Goal: Check status: Check status

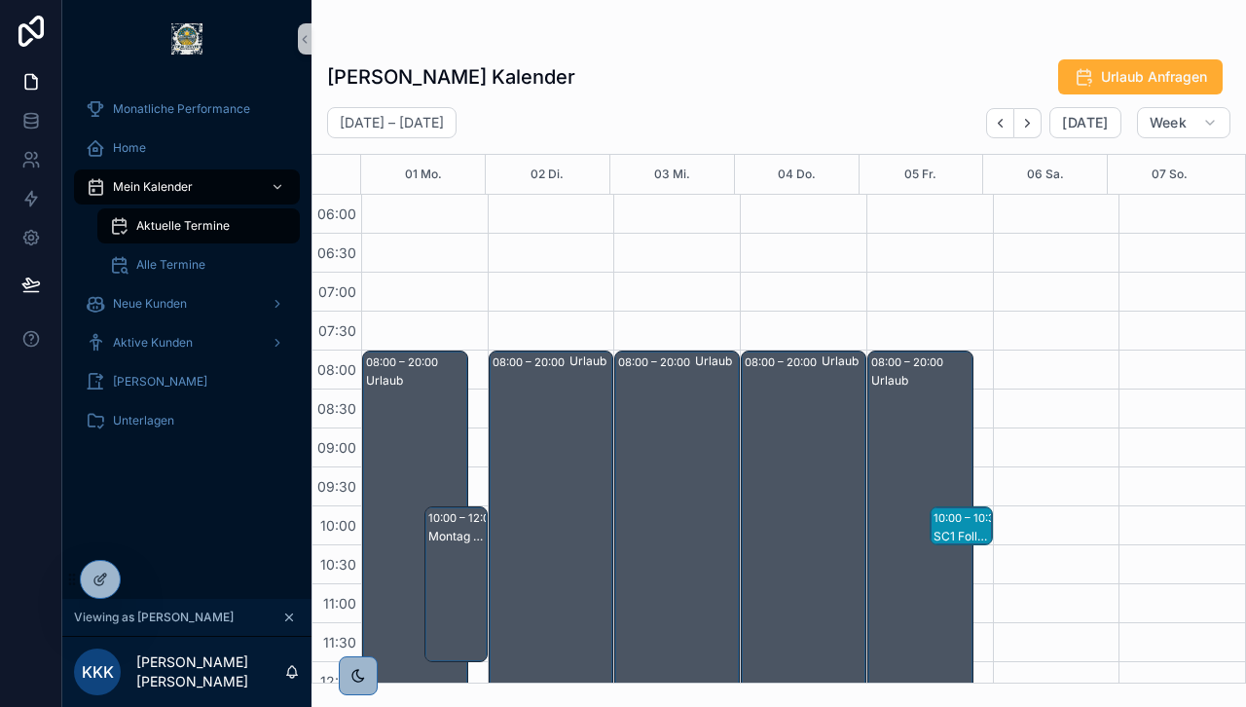
click at [0, 0] on div at bounding box center [0, 0] width 0 height 0
click at [0, 0] on icon at bounding box center [0, 0] width 0 height 0
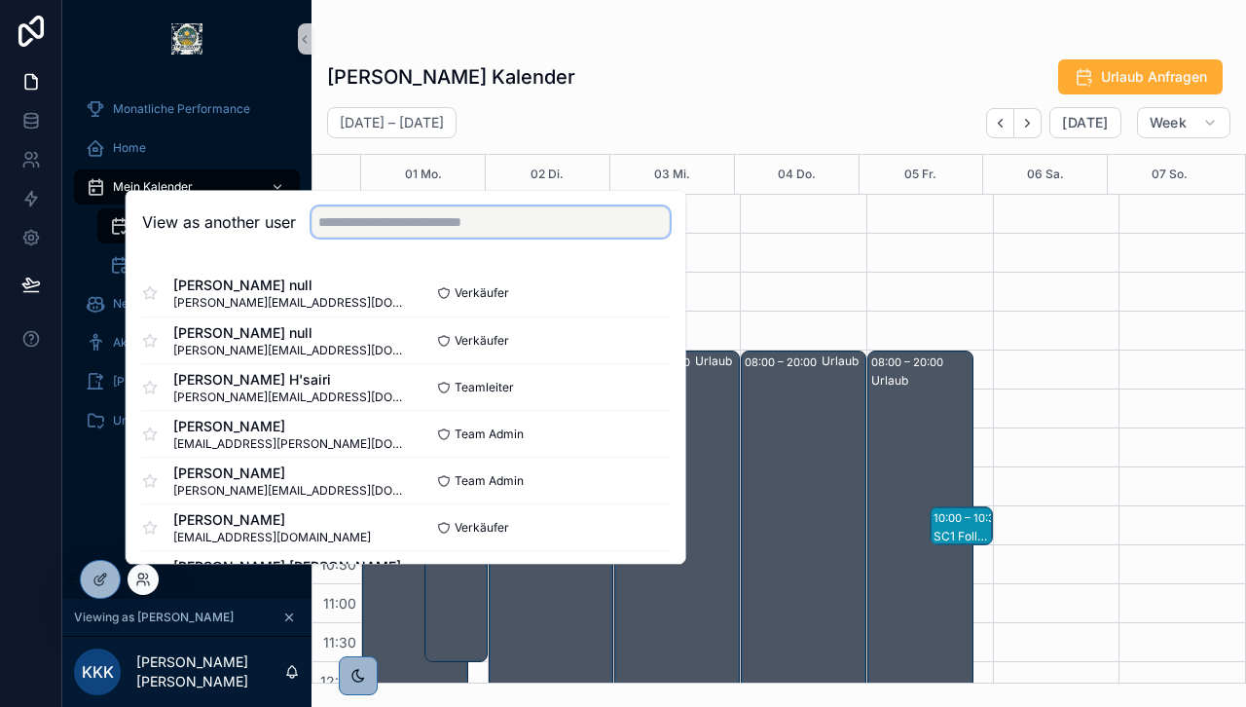
click at [382, 210] on input "text" at bounding box center [490, 221] width 358 height 31
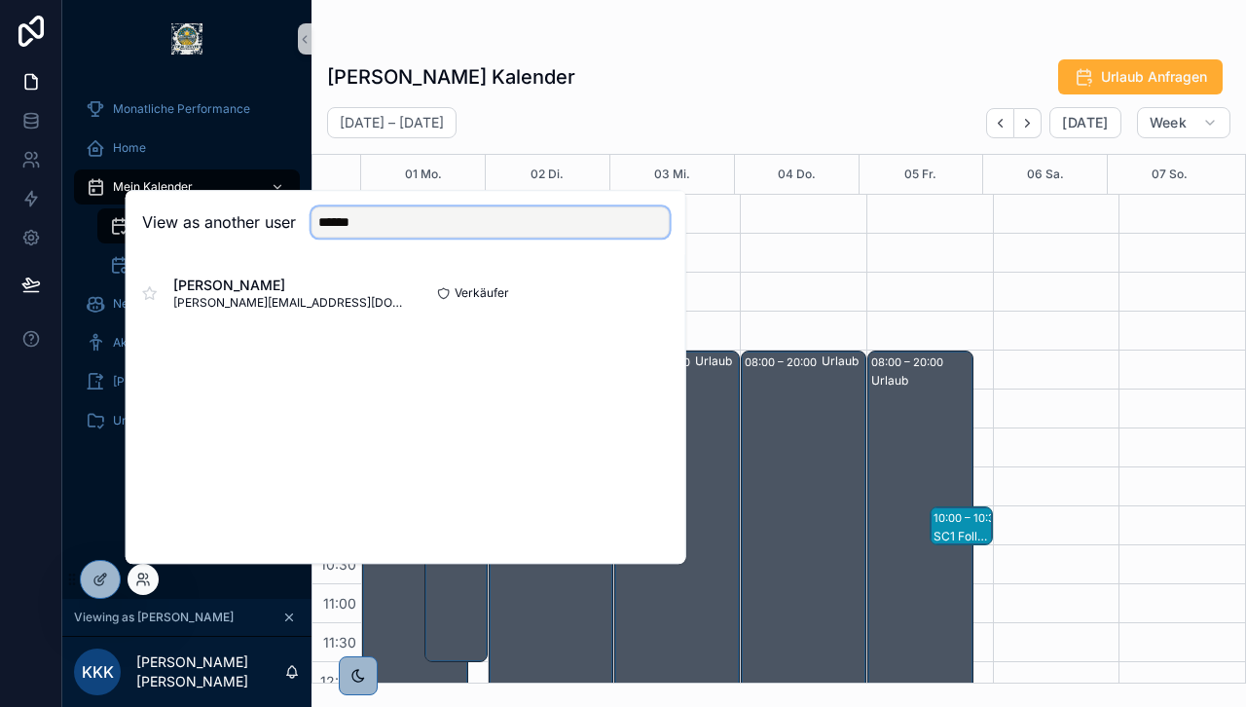
type input "******"
click at [0, 0] on button "Select" at bounding box center [0, 0] width 0 height 0
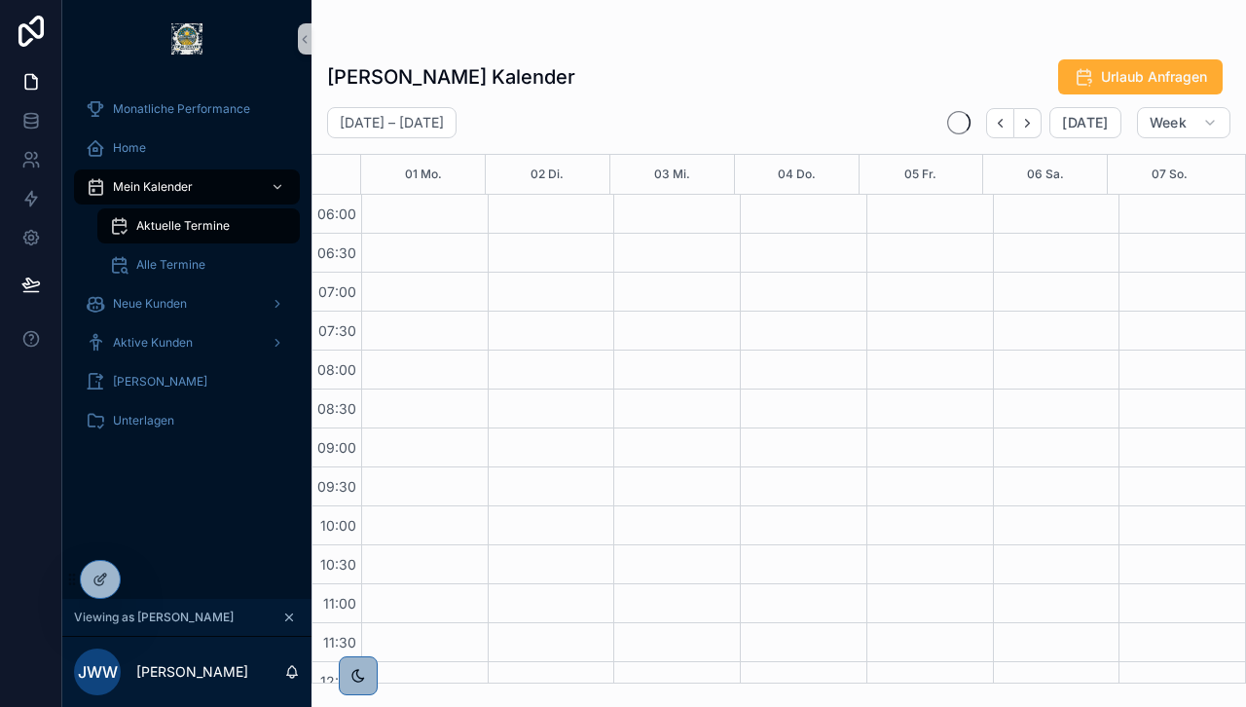
scroll to position [467, 0]
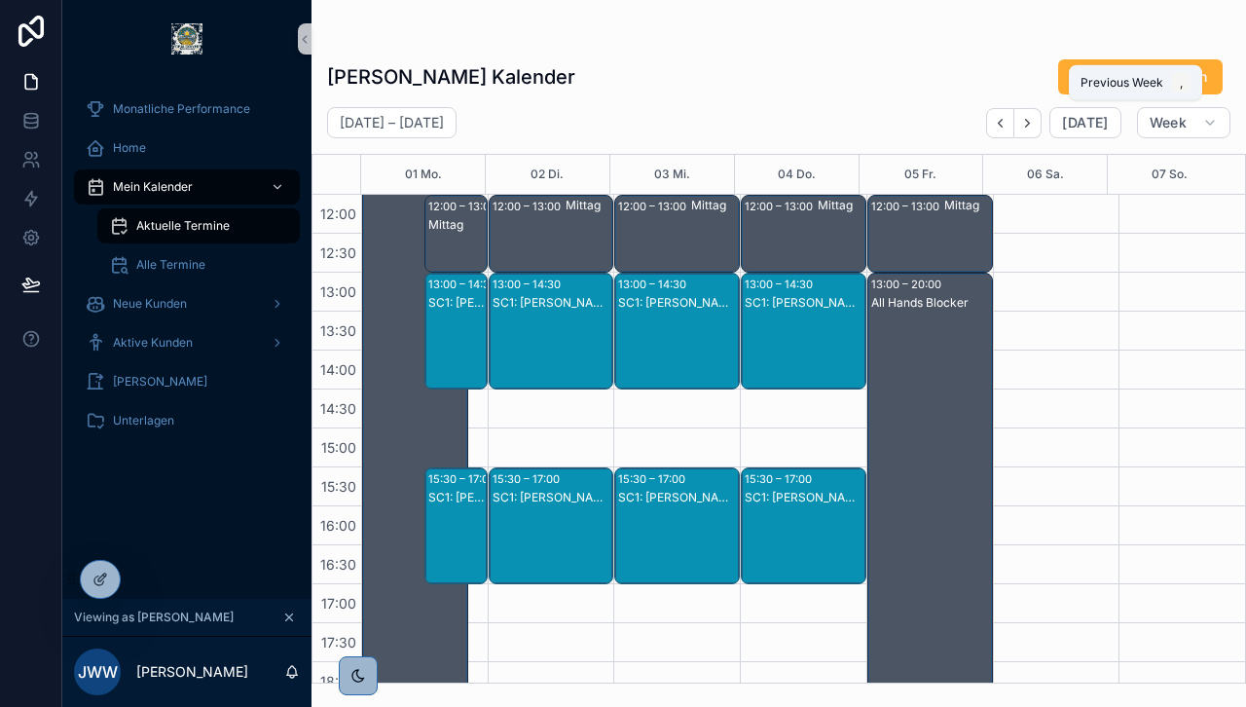
click at [1006, 136] on button "Back" at bounding box center [1000, 123] width 28 height 30
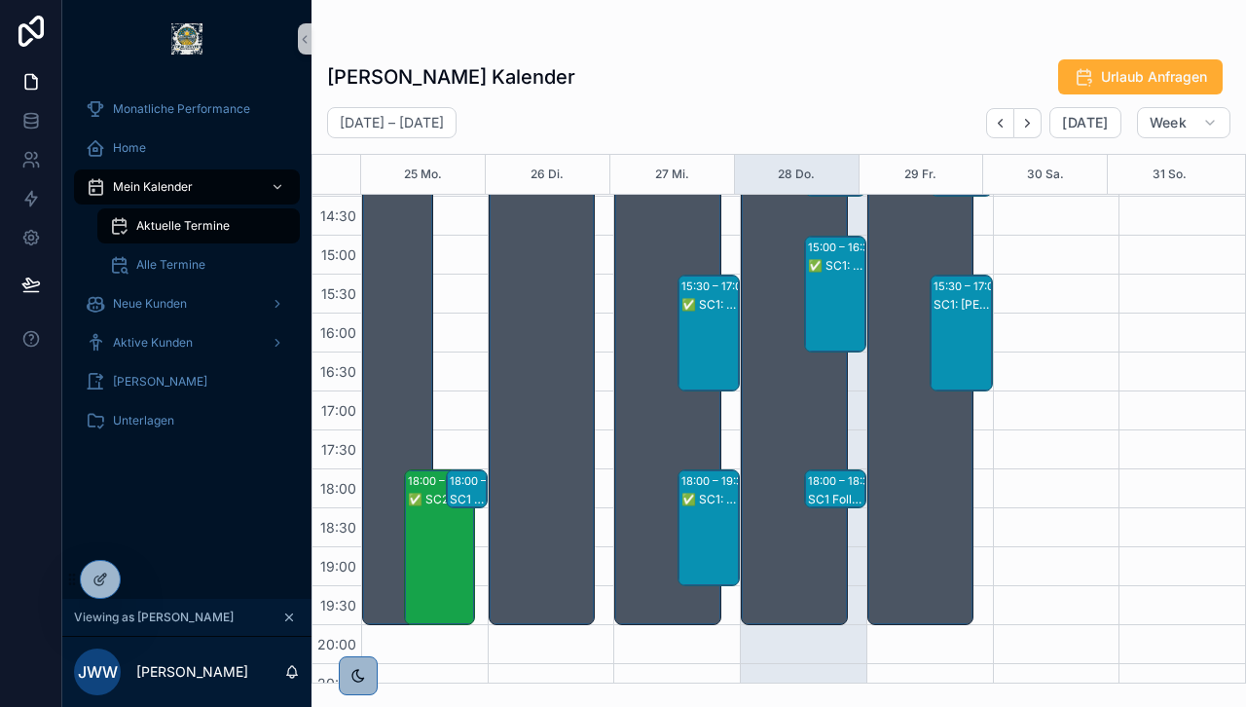
scroll to position [662, 0]
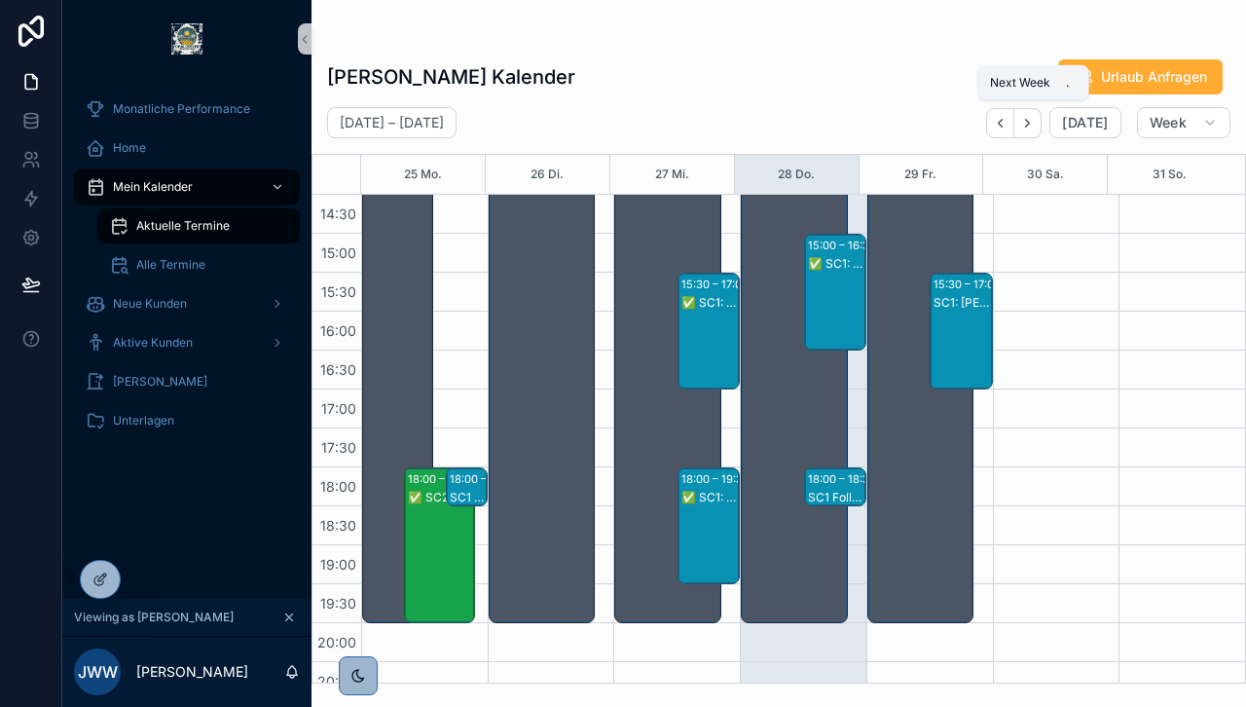
click at [1035, 128] on icon "Next" at bounding box center [1027, 123] width 15 height 15
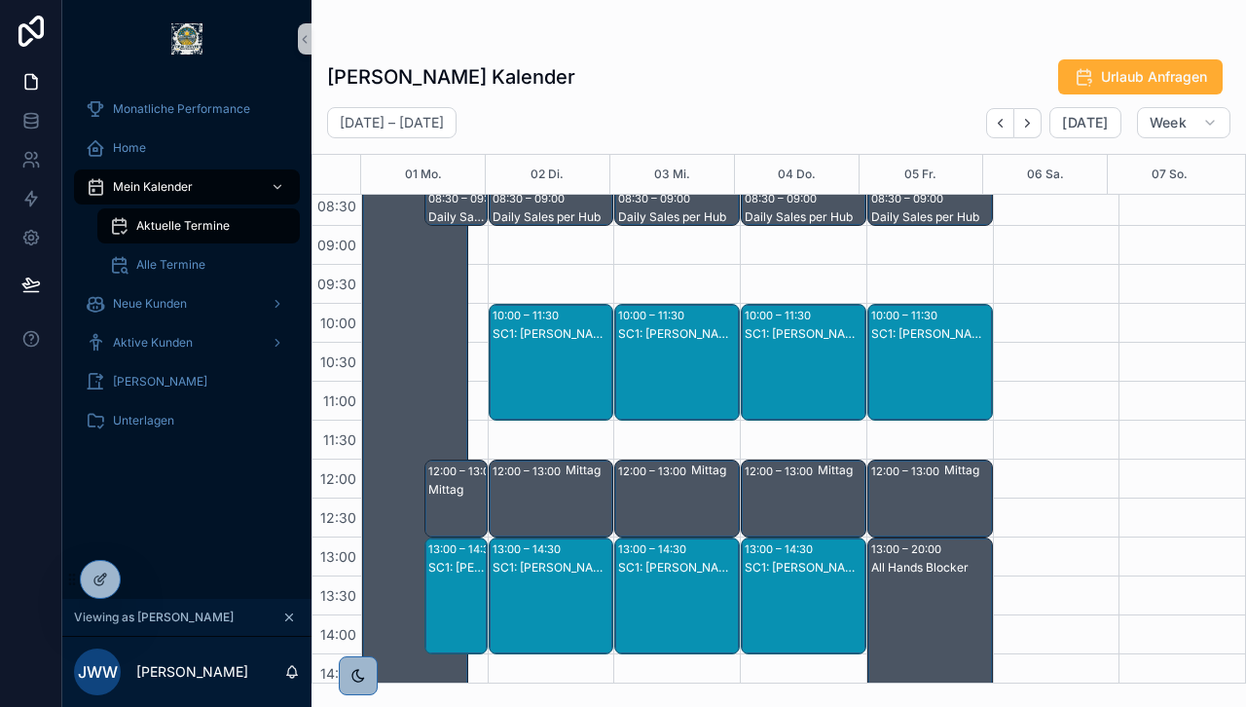
scroll to position [211, 0]
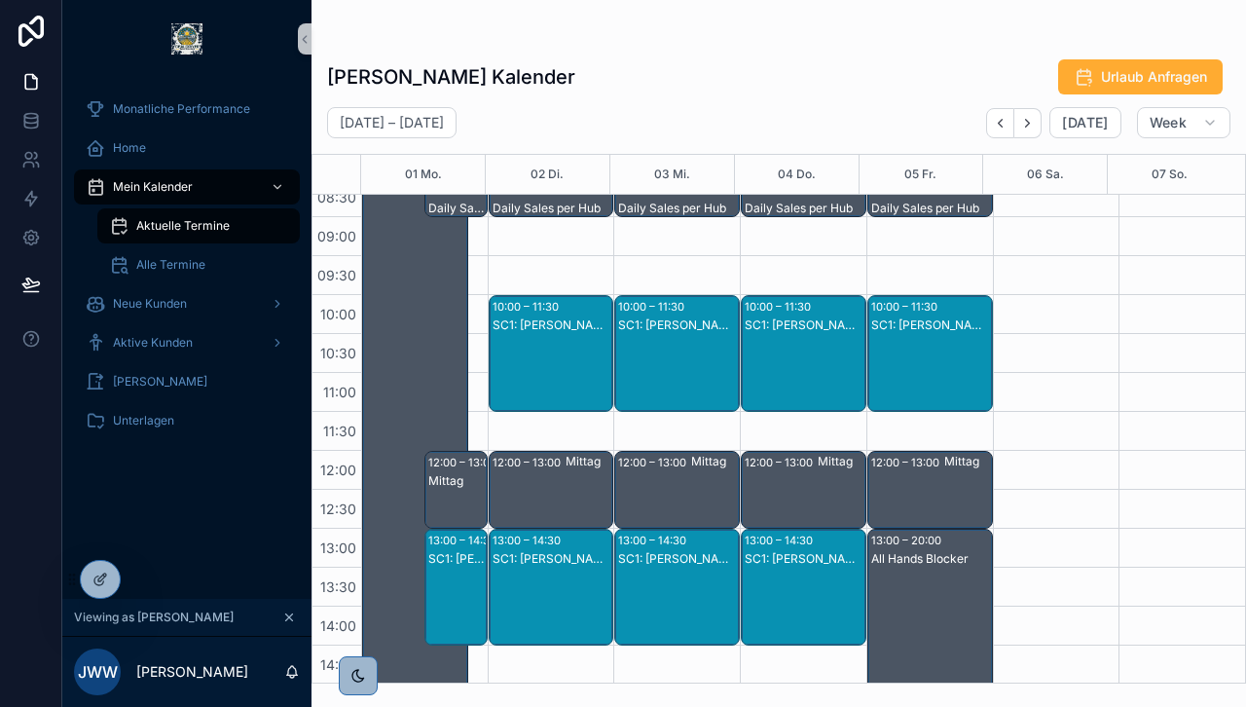
click at [0, 0] on div at bounding box center [0, 0] width 0 height 0
click at [0, 0] on icon at bounding box center [0, 0] width 0 height 0
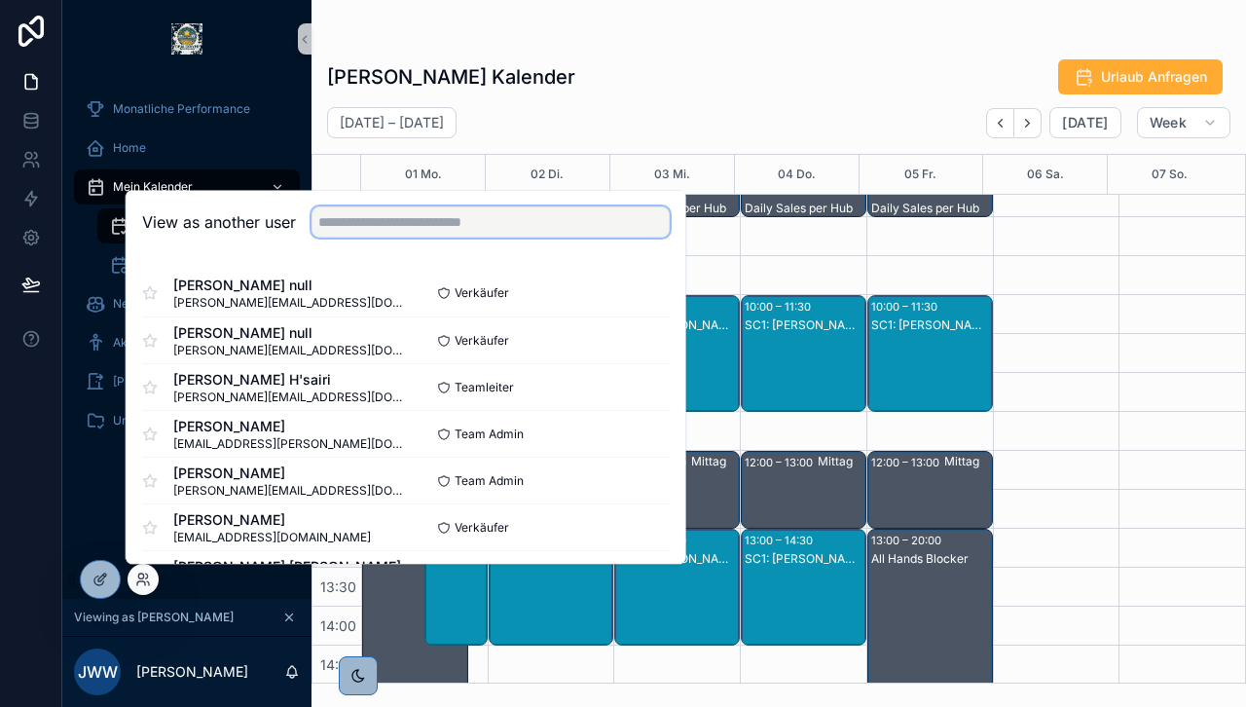
click at [380, 224] on input "text" at bounding box center [490, 221] width 358 height 31
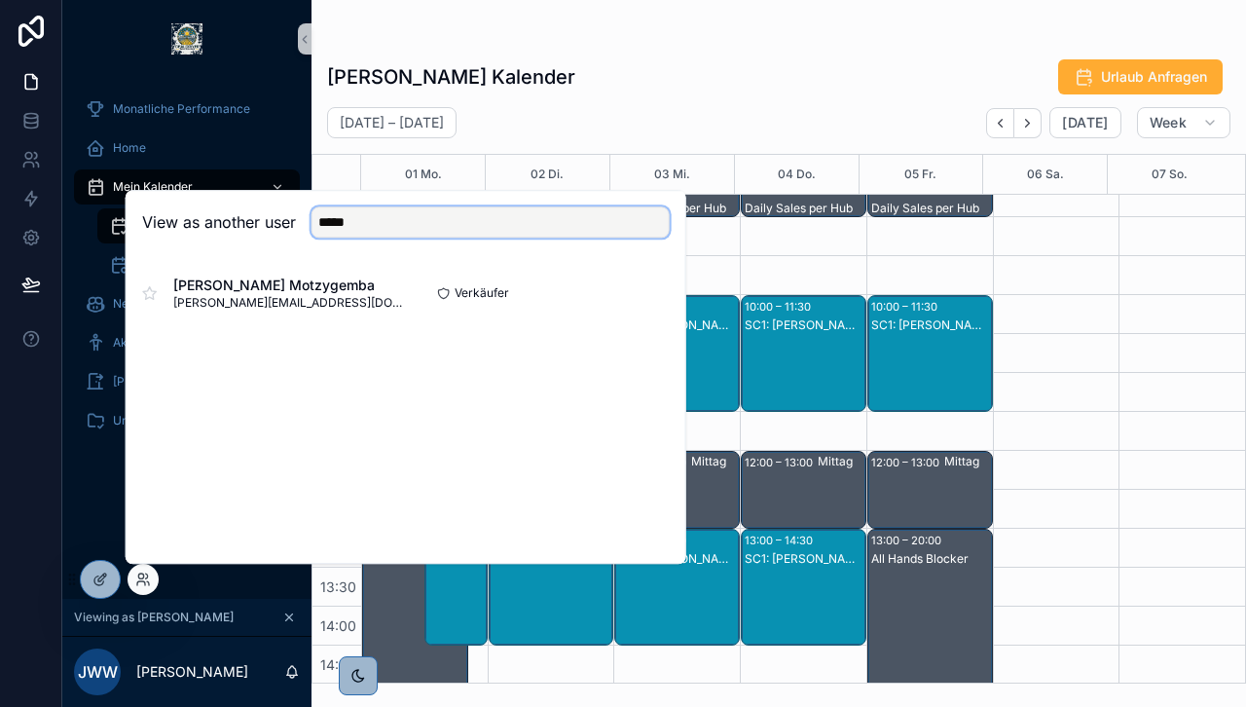
type input "*****"
click at [0, 0] on button "Select" at bounding box center [0, 0] width 0 height 0
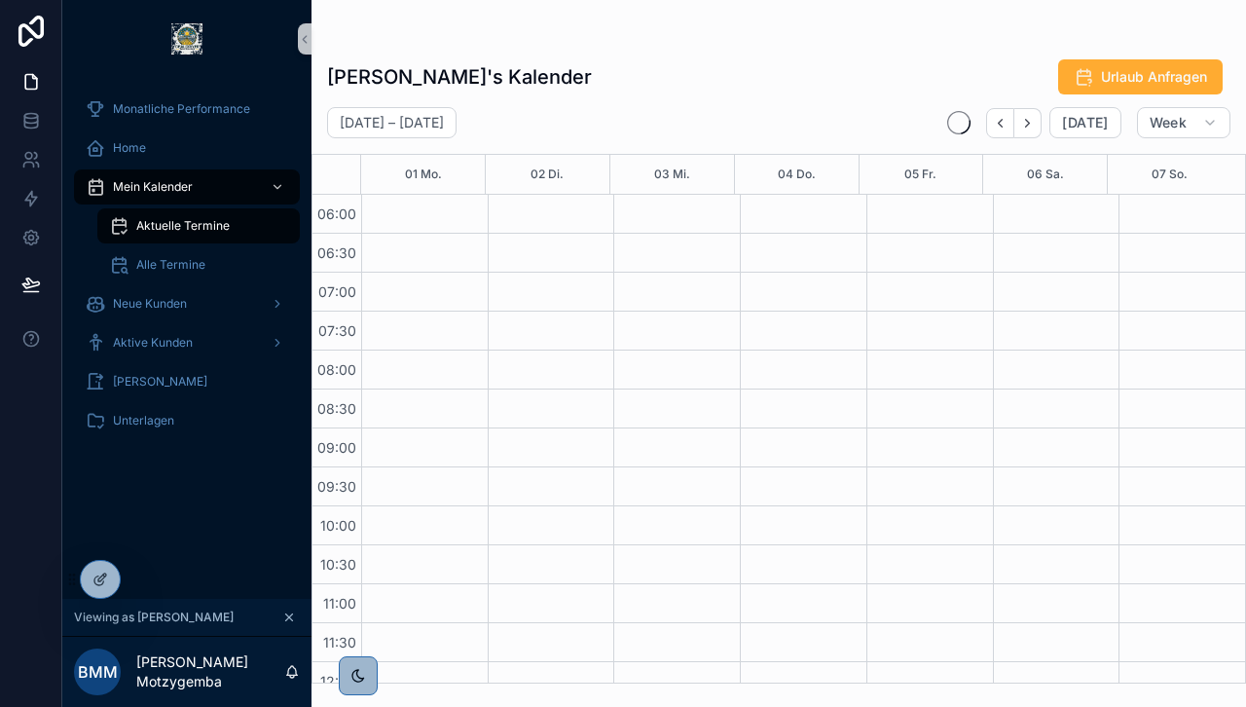
scroll to position [467, 0]
click at [1007, 123] on icon "Back" at bounding box center [1000, 123] width 15 height 15
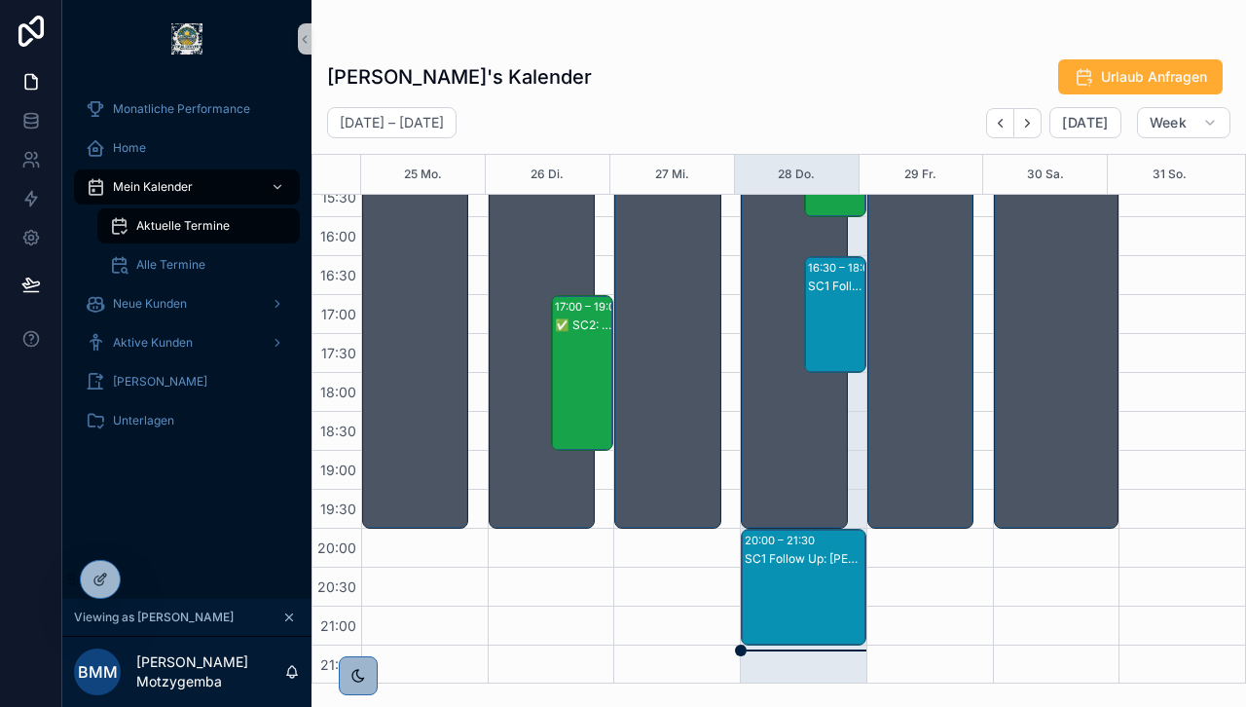
scroll to position [757, 0]
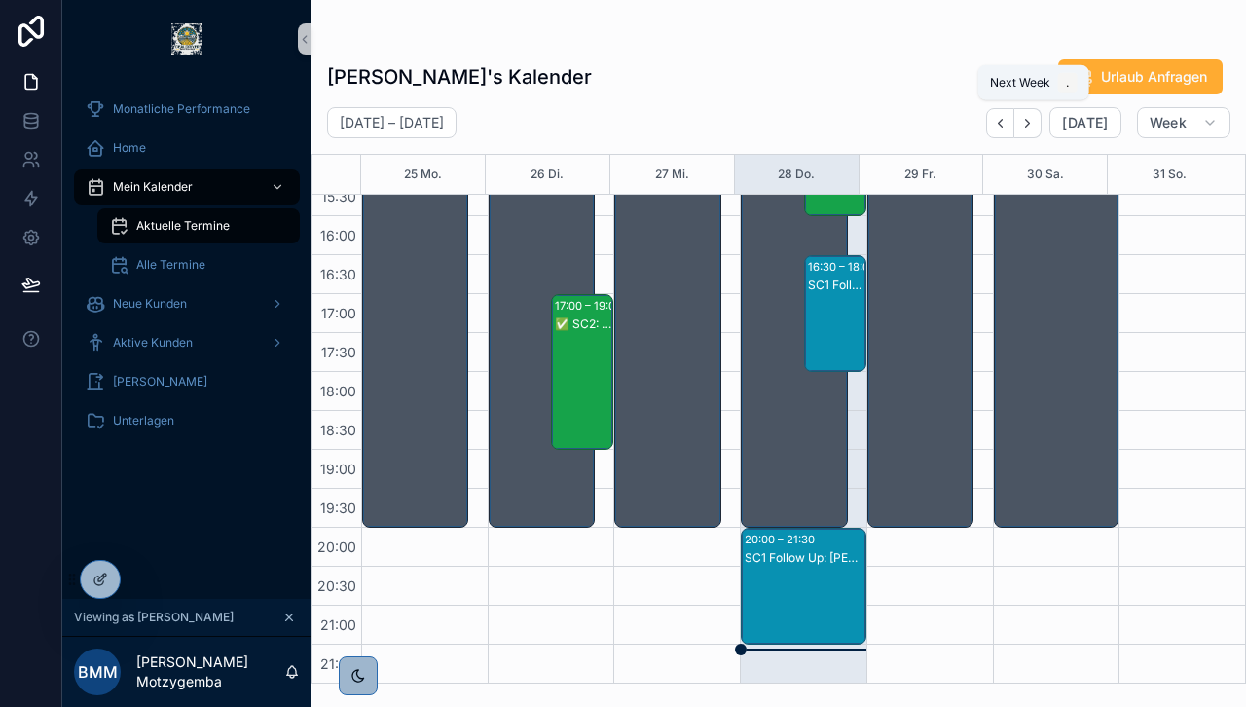
click at [1037, 111] on button "Next" at bounding box center [1027, 123] width 27 height 30
